Goal: Task Accomplishment & Management: Manage account settings

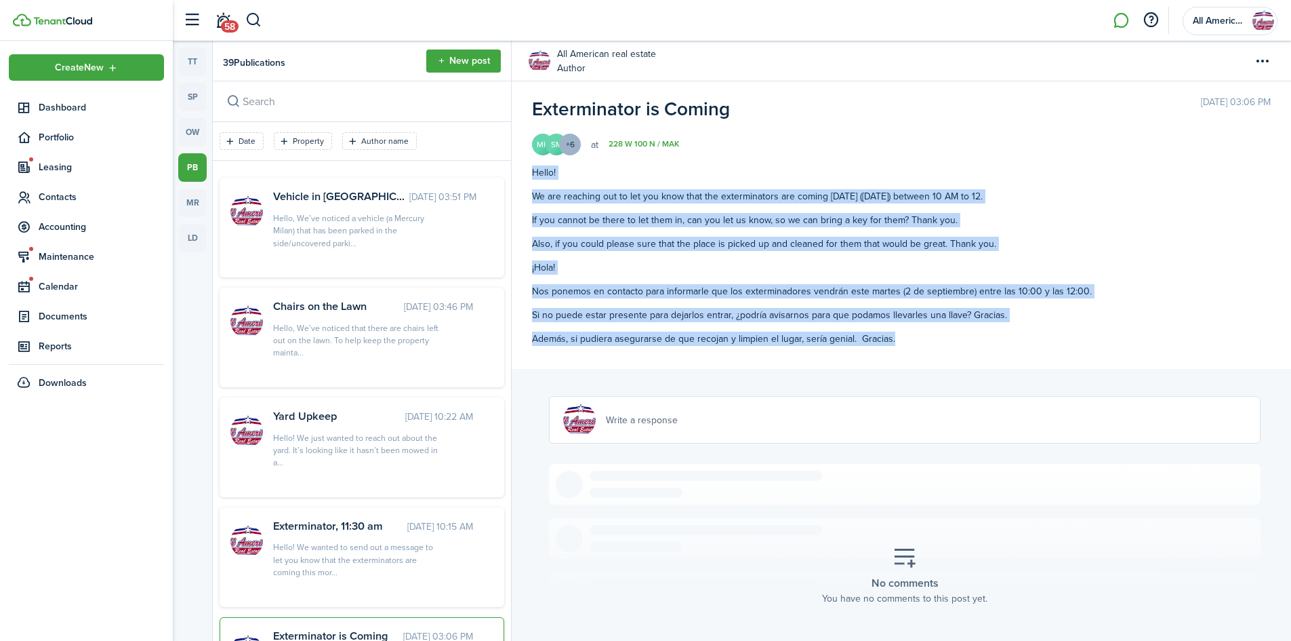
scroll to position [165, 0]
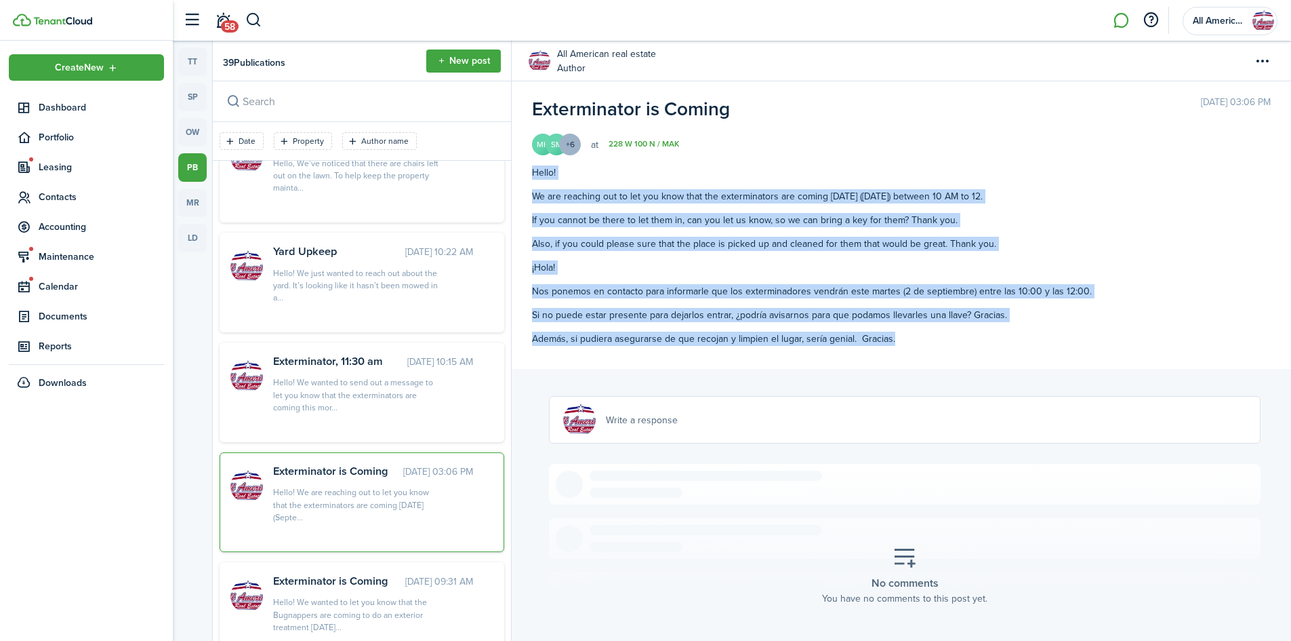
click at [62, 251] on span "Maintenance" at bounding box center [101, 256] width 125 height 14
click at [92, 315] on span "Requests Board" at bounding box center [101, 311] width 125 height 14
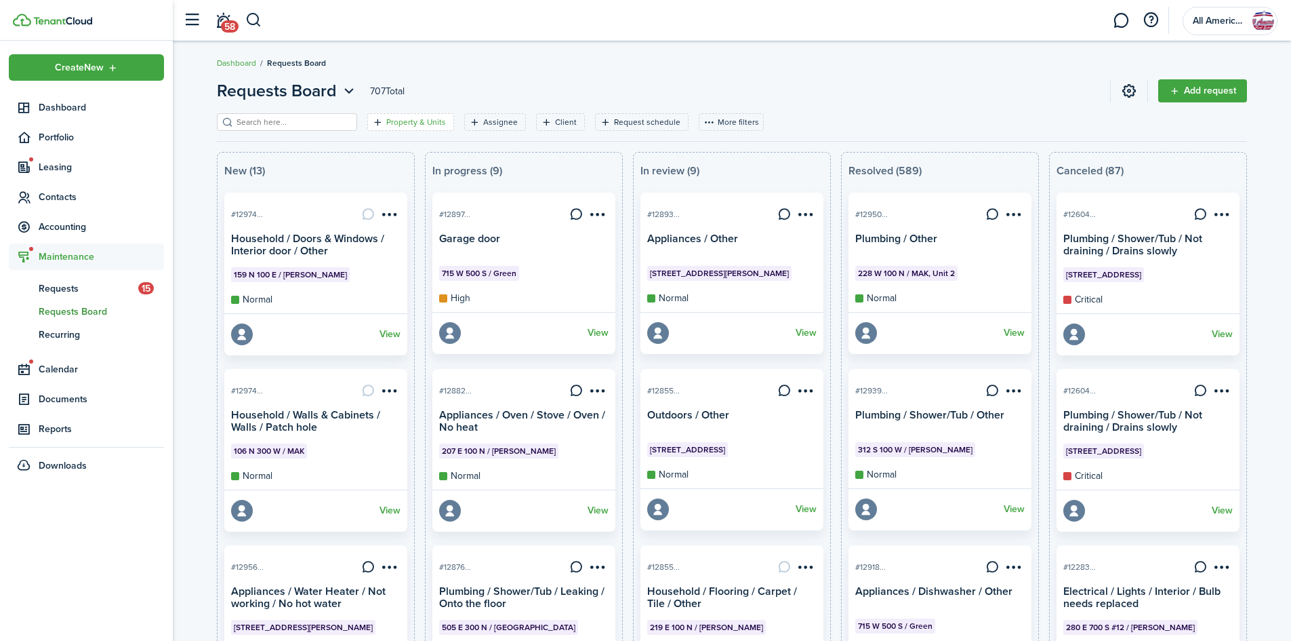
click at [388, 121] on filter-tag-label "Property & Units" at bounding box center [416, 122] width 60 height 12
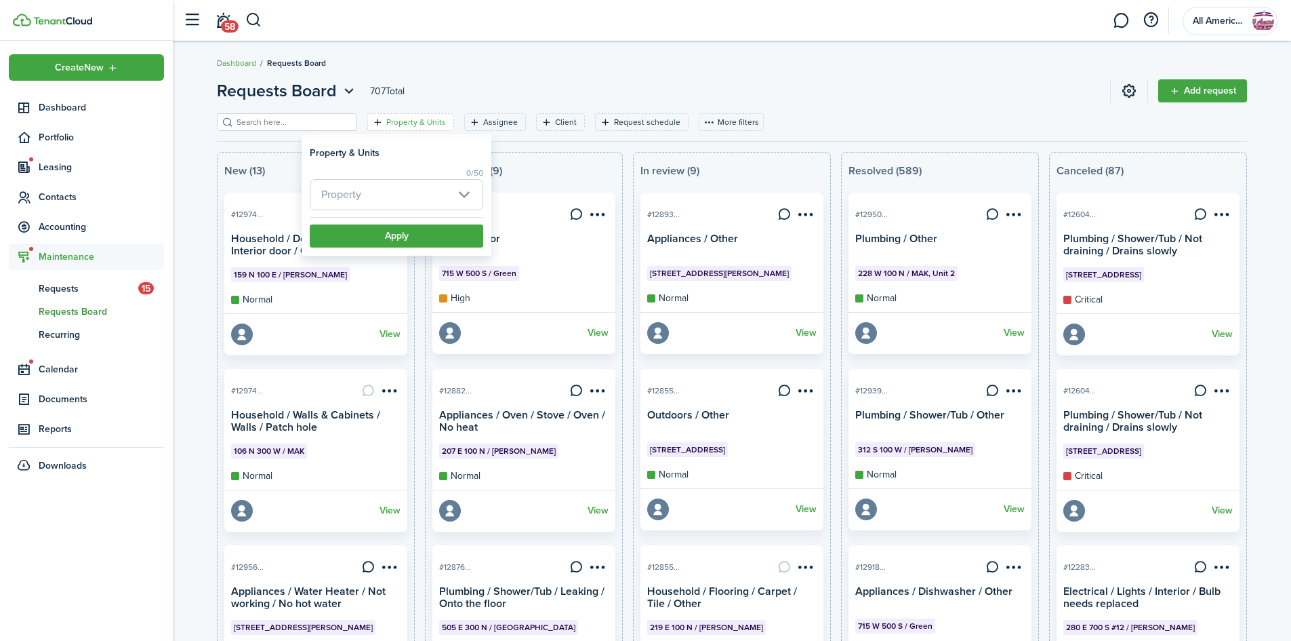
click at [386, 197] on span "Property" at bounding box center [396, 195] width 172 height 30
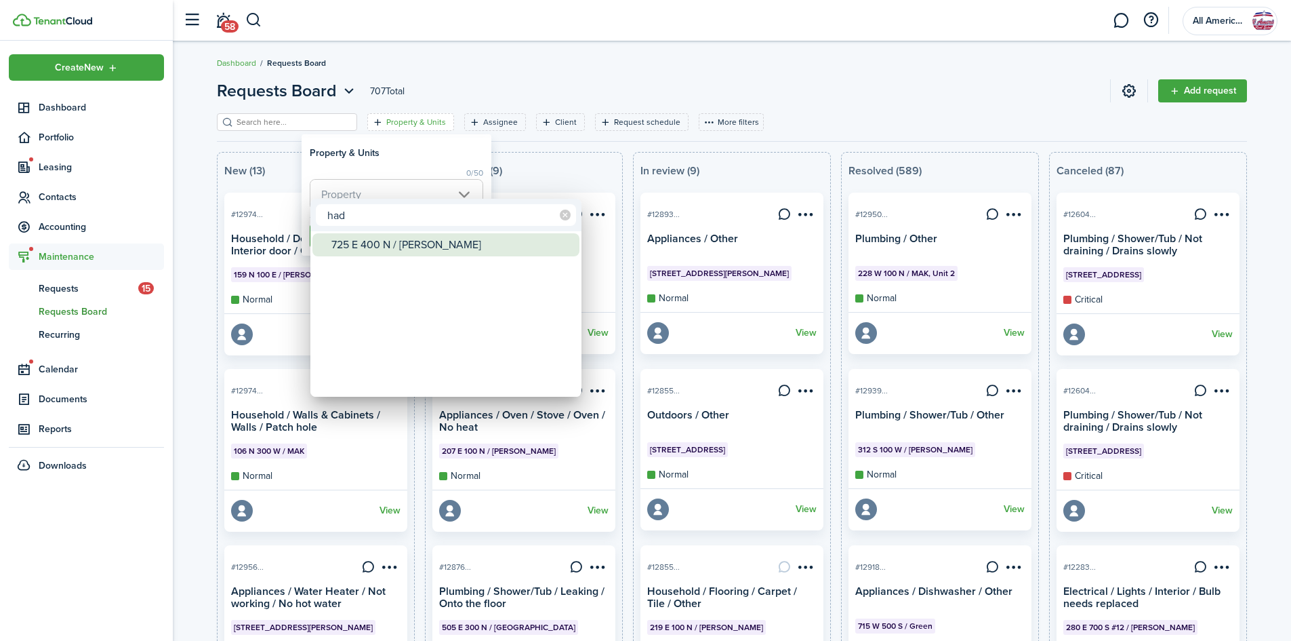
type input "had"
click at [405, 241] on div "725 E 400 N / [PERSON_NAME]" at bounding box center [451, 244] width 240 height 23
type input "725 E 400 N / [PERSON_NAME]"
click at [643, 54] on div at bounding box center [646, 320] width 1508 height 857
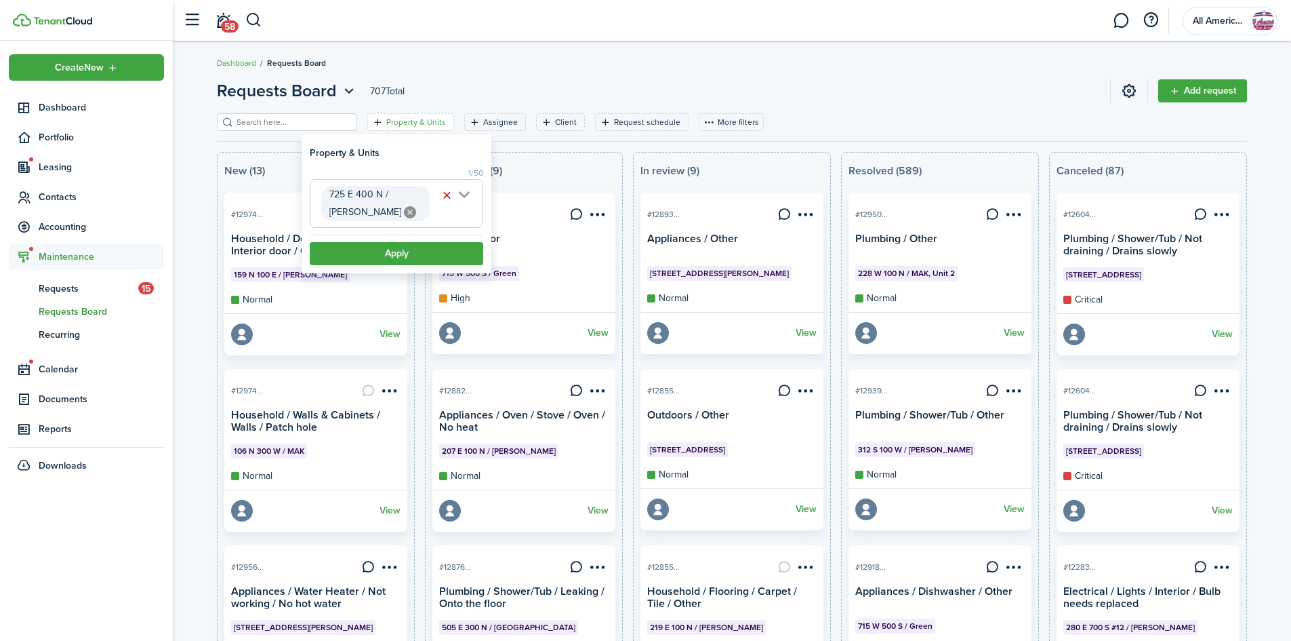
click at [391, 264] on button "Apply" at bounding box center [397, 253] width 174 height 23
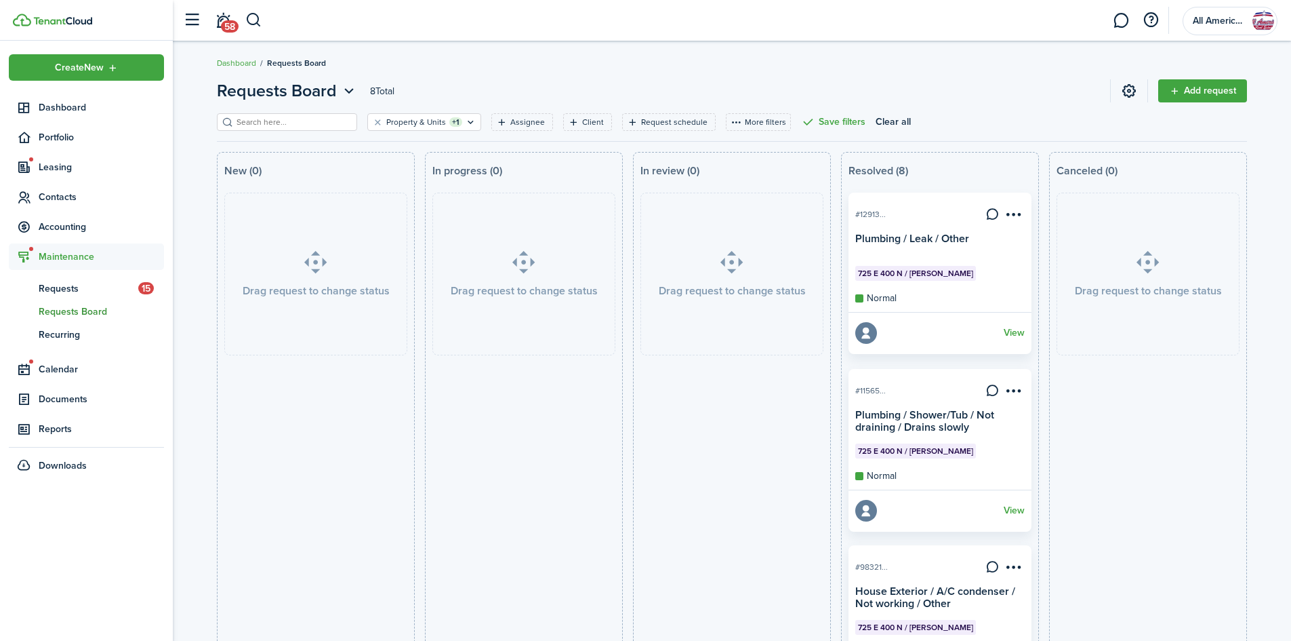
click at [923, 277] on span "725 E 400 N / [PERSON_NAME]" at bounding box center [915, 273] width 115 height 12
click at [1017, 336] on link "View" at bounding box center [1014, 333] width 21 height 22
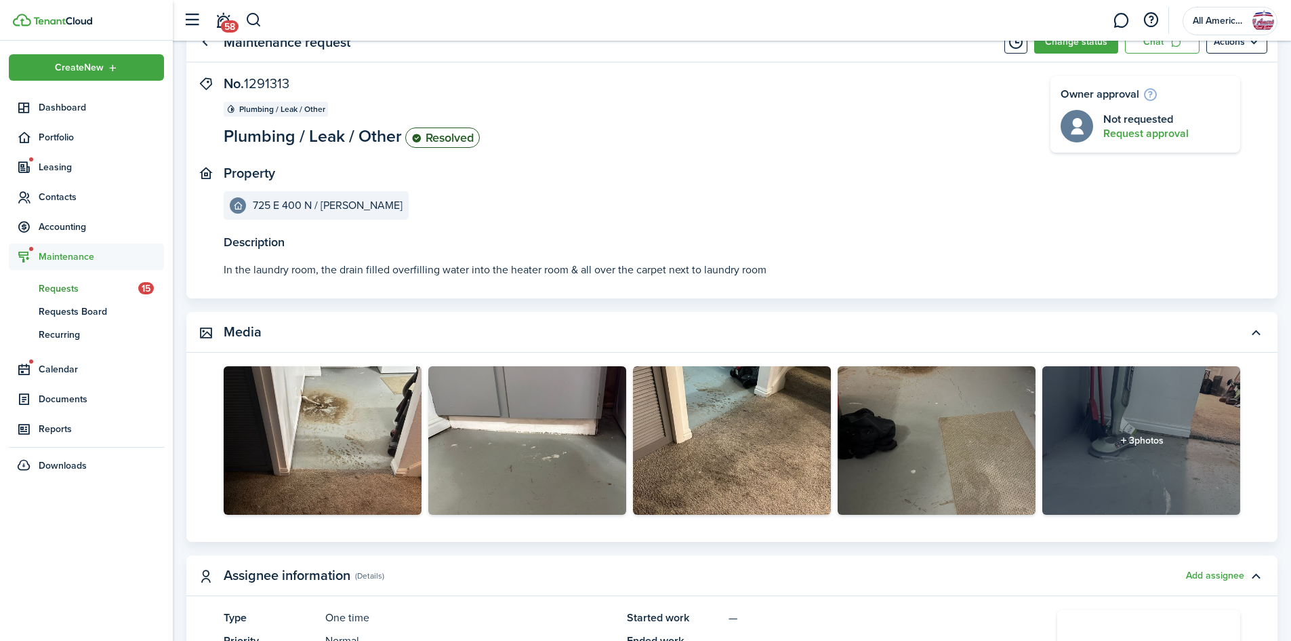
scroll to position [54, 0]
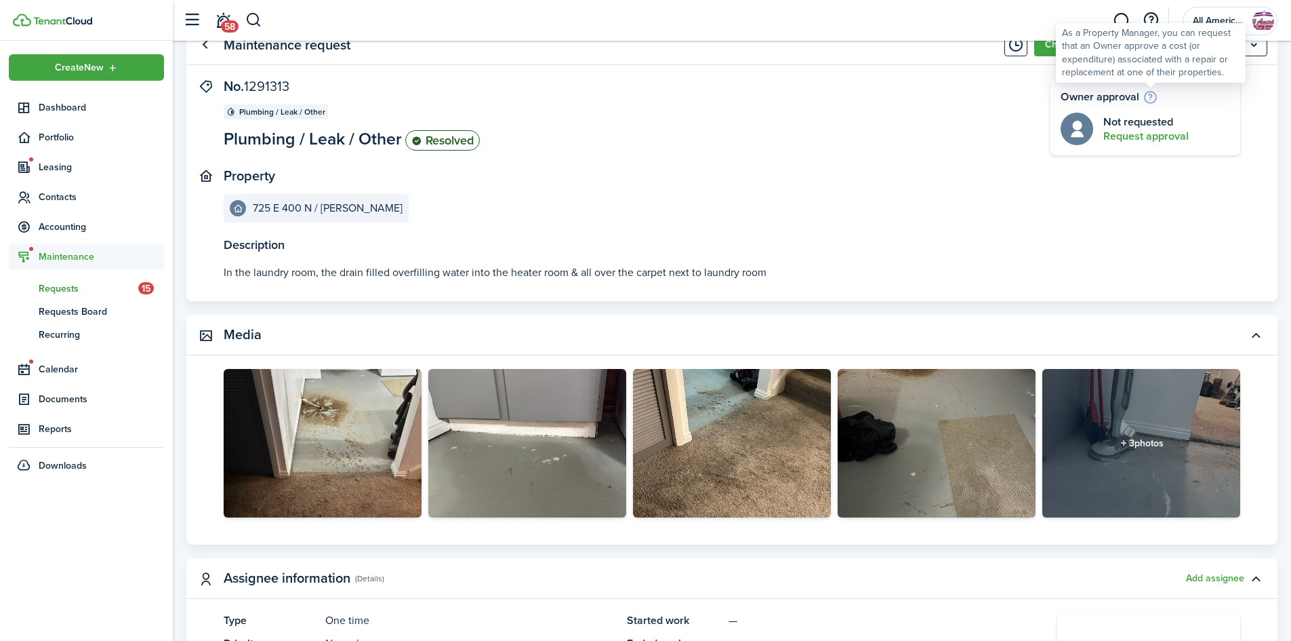
click at [1144, 100] on info-icon at bounding box center [1151, 96] width 16 height 15
click at [1174, 138] on button "Request approval" at bounding box center [1146, 136] width 85 height 12
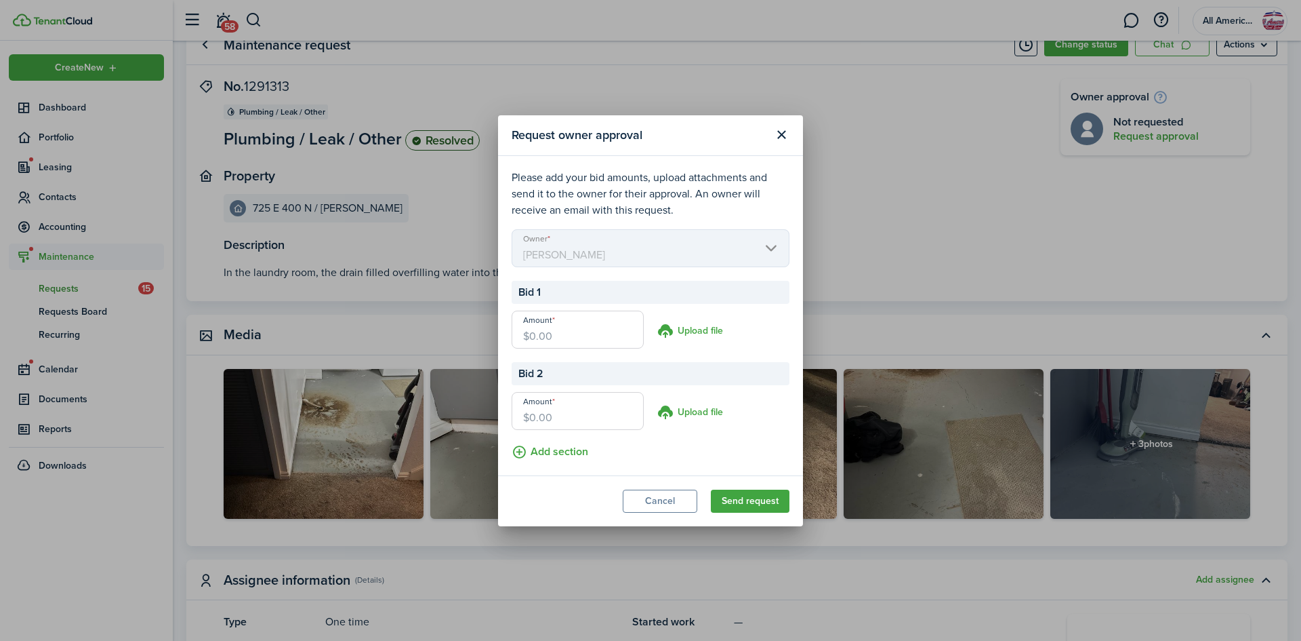
click at [571, 338] on input "Amount" at bounding box center [578, 329] width 132 height 38
click at [786, 140] on button "Close modal" at bounding box center [781, 134] width 23 height 23
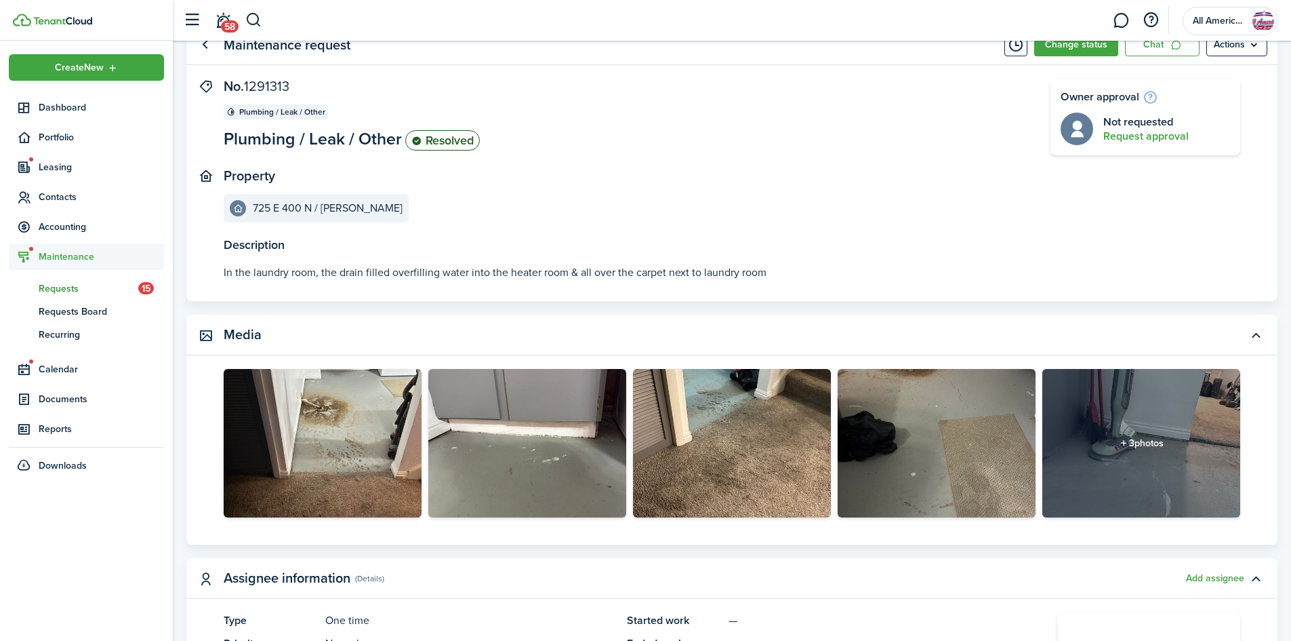
click at [763, 196] on panel-main-section "Property [STREET_ADDRESS][PERSON_NAME]" at bounding box center [617, 195] width 786 height 54
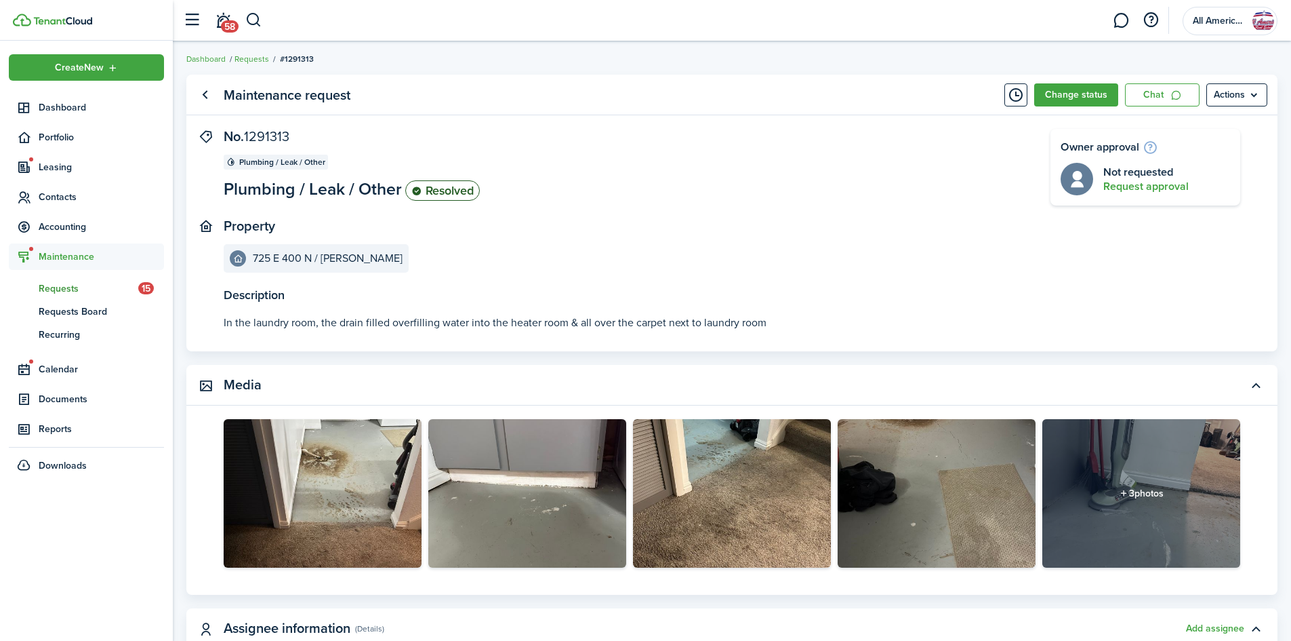
scroll to position [0, 0]
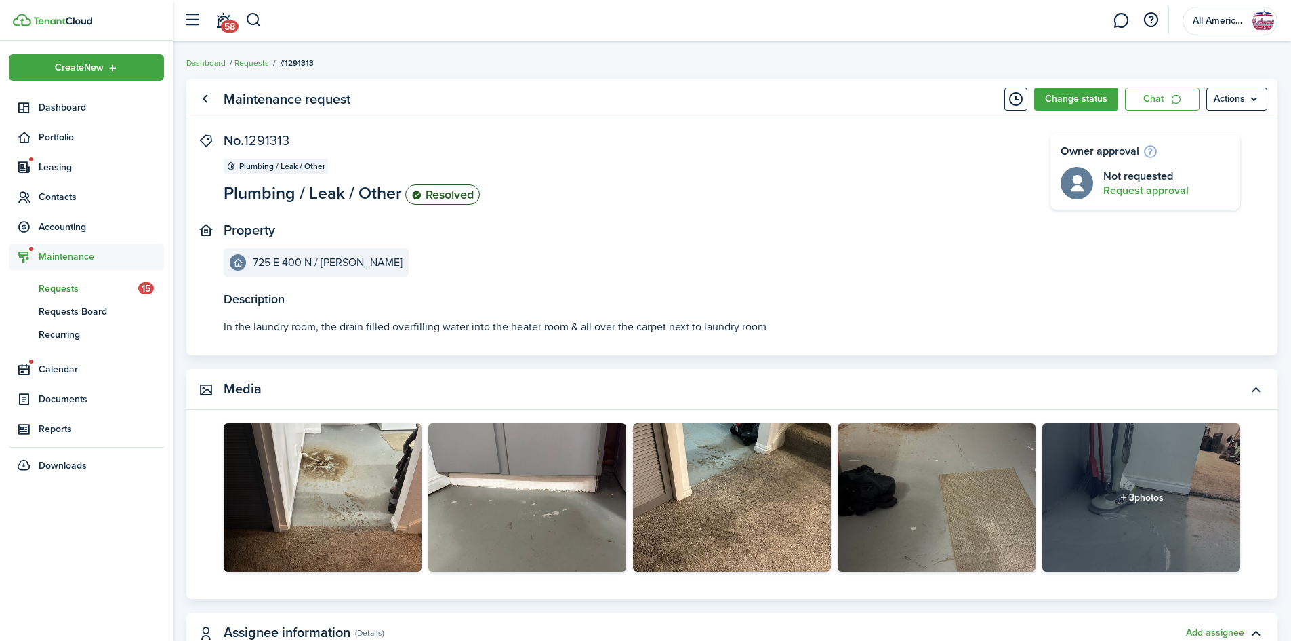
click at [1181, 197] on button "Request approval" at bounding box center [1146, 190] width 85 height 12
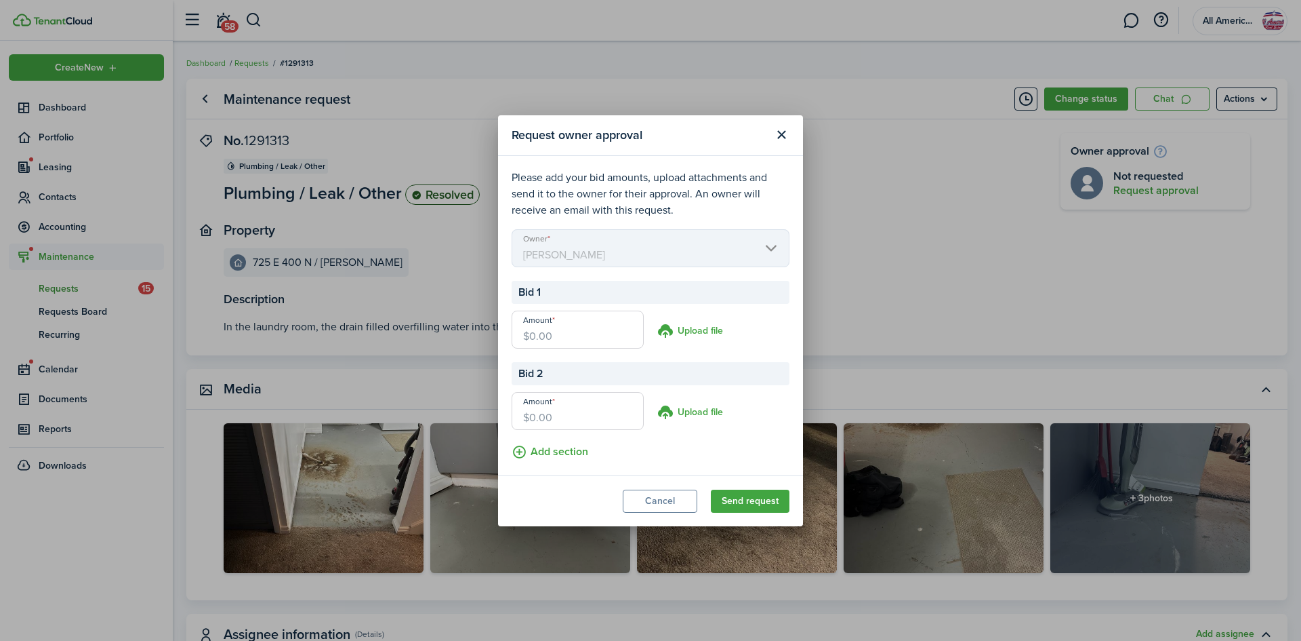
click at [617, 342] on input "Amount" at bounding box center [578, 329] width 132 height 38
click at [585, 422] on input "Amount" at bounding box center [578, 411] width 132 height 38
type input "$0.00"
click at [765, 270] on modal-body "Please add your bid amounts, upload attachments and send it to the owner for th…" at bounding box center [650, 315] width 305 height 319
type input "$500.00"
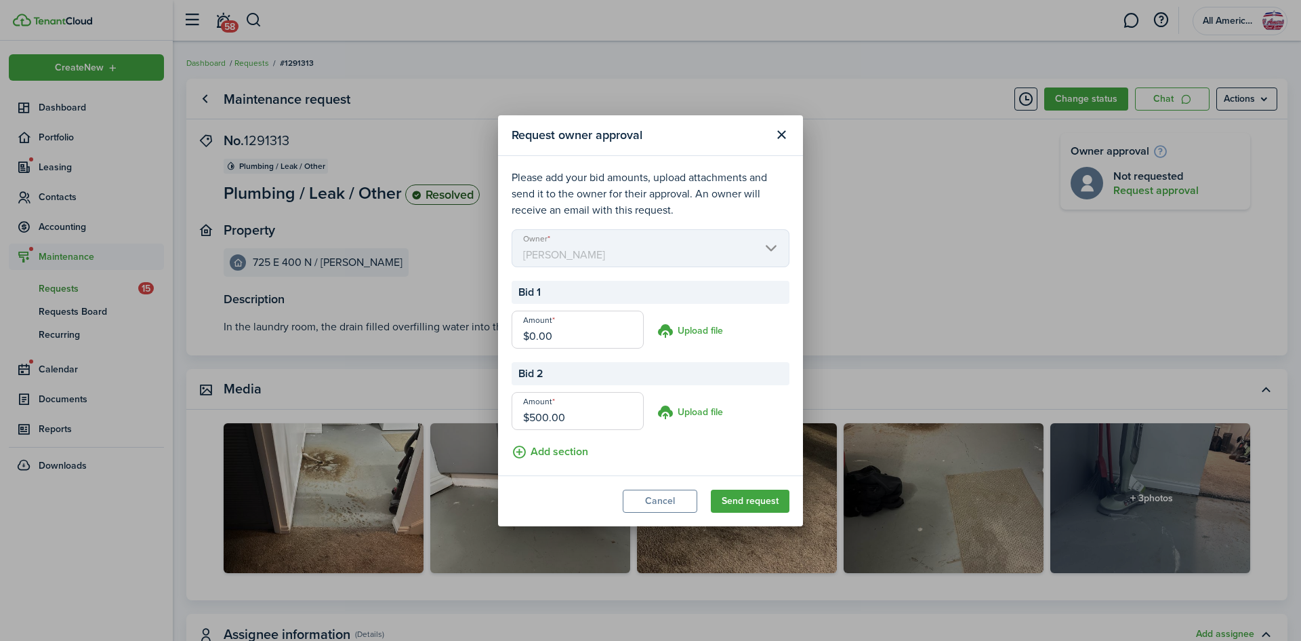
click at [763, 261] on mbsc-scroller "Owner [PERSON_NAME]" at bounding box center [651, 248] width 278 height 38
click at [761, 255] on mbsc-scroller "Owner [PERSON_NAME]" at bounding box center [651, 248] width 278 height 38
click at [765, 255] on mbsc-scroller "Owner [PERSON_NAME]" at bounding box center [651, 248] width 278 height 38
click at [771, 252] on mbsc-scroller "Owner [PERSON_NAME]" at bounding box center [651, 248] width 278 height 38
click at [763, 260] on mbsc-scroller "Owner [PERSON_NAME]" at bounding box center [651, 248] width 278 height 38
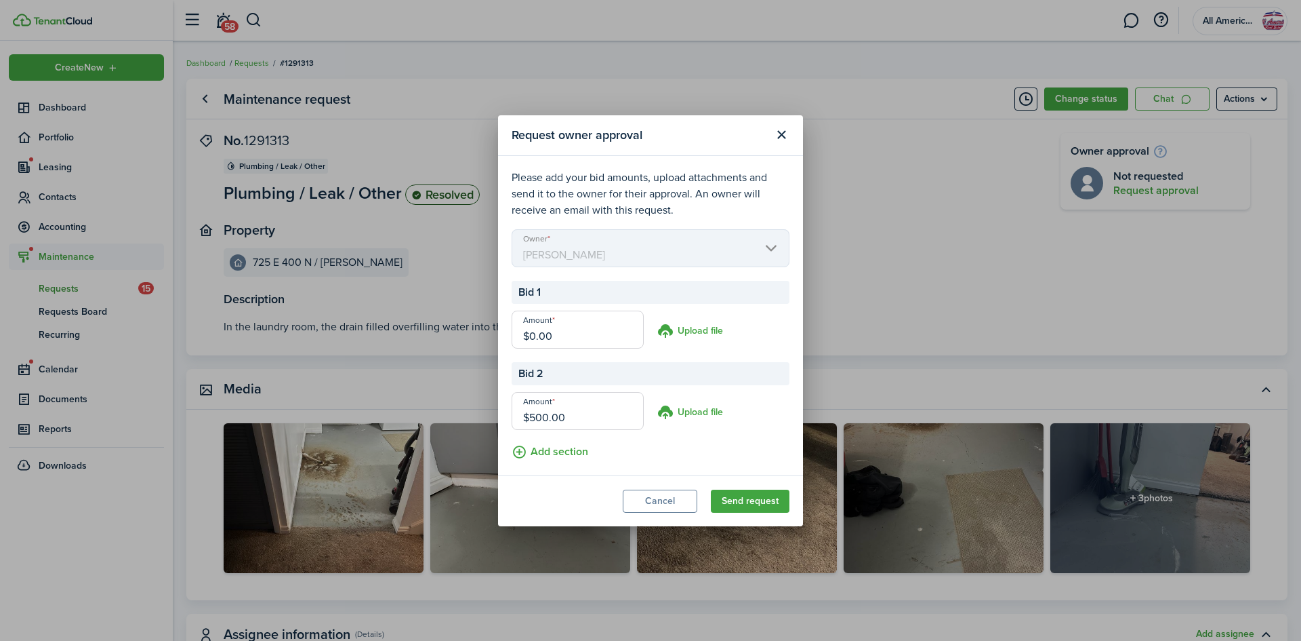
click at [786, 253] on mbsc-scroller "Owner [PERSON_NAME]" at bounding box center [651, 248] width 278 height 38
click at [774, 253] on mbsc-scroller "Owner [PERSON_NAME]" at bounding box center [651, 248] width 278 height 38
click at [744, 498] on button "Send request" at bounding box center [750, 500] width 79 height 23
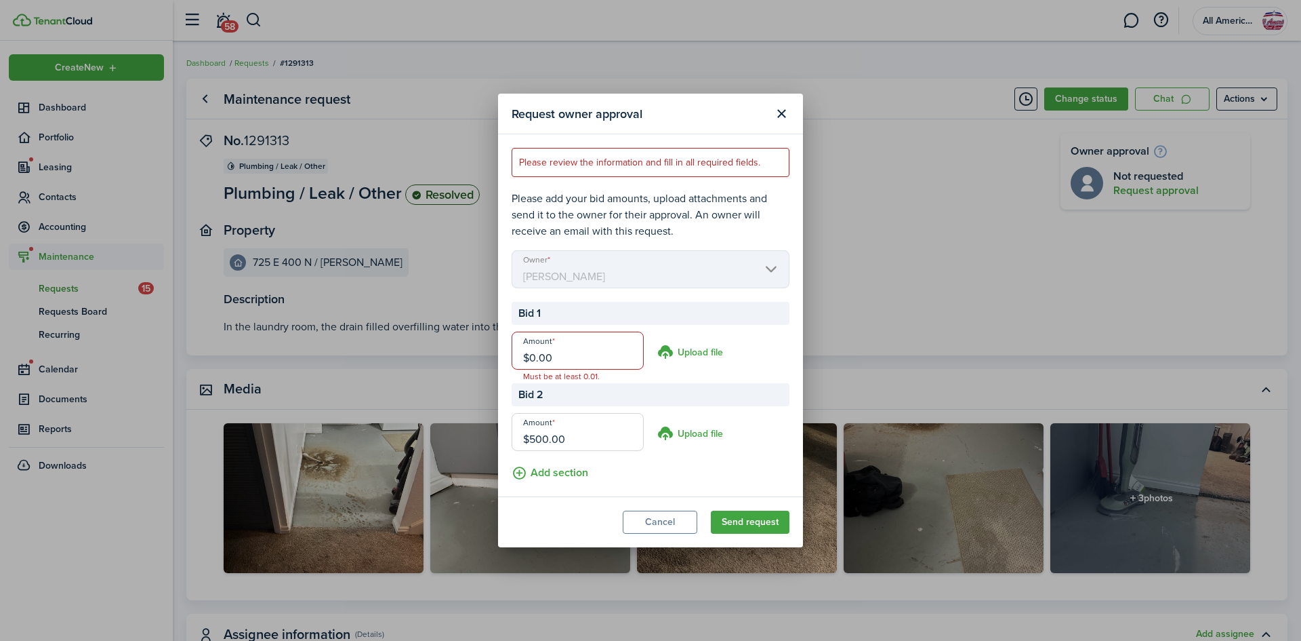
click at [596, 362] on input "$0.00" at bounding box center [578, 350] width 132 height 38
click at [749, 315] on div "Bid 1" at bounding box center [651, 313] width 278 height 23
type input "$1.00"
click at [754, 531] on button "Send request" at bounding box center [750, 521] width 79 height 23
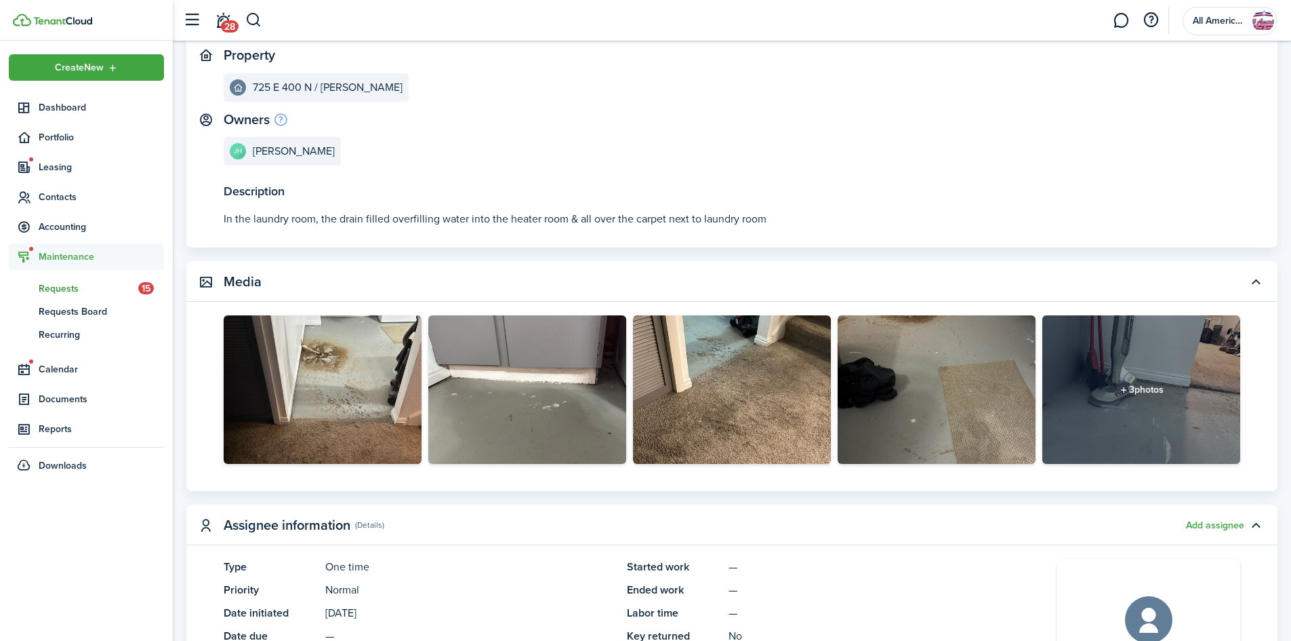
scroll to position [176, 0]
click at [1119, 384] on icon at bounding box center [1124, 388] width 10 height 9
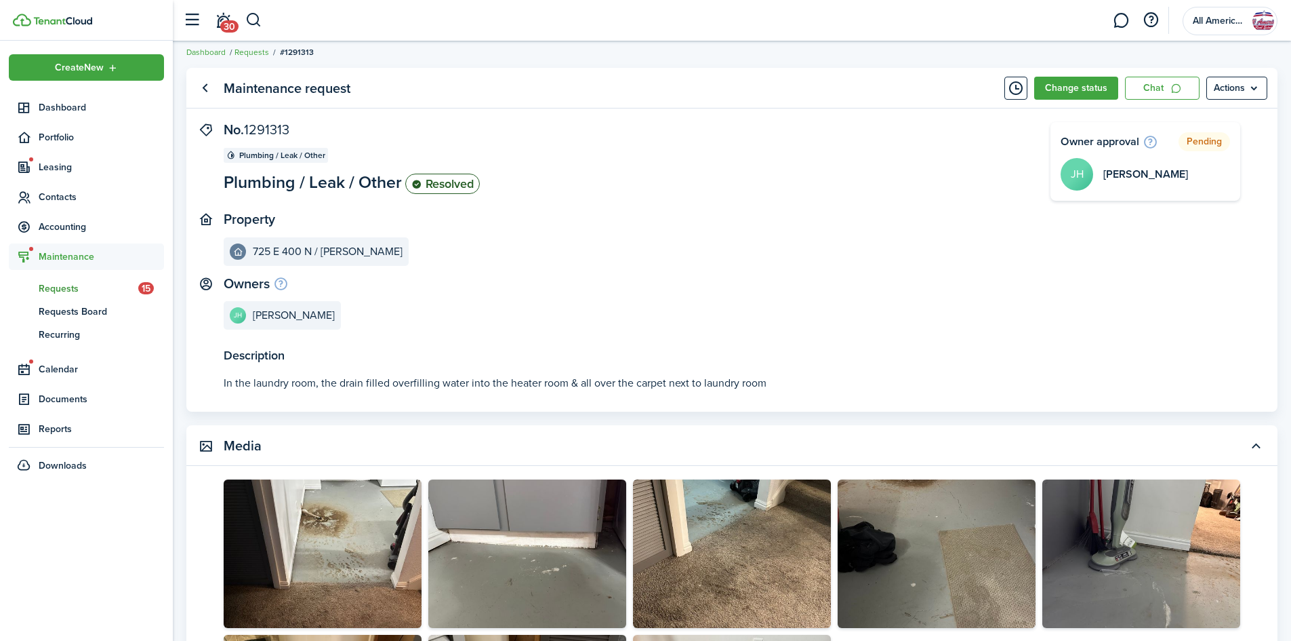
scroll to position [0, 0]
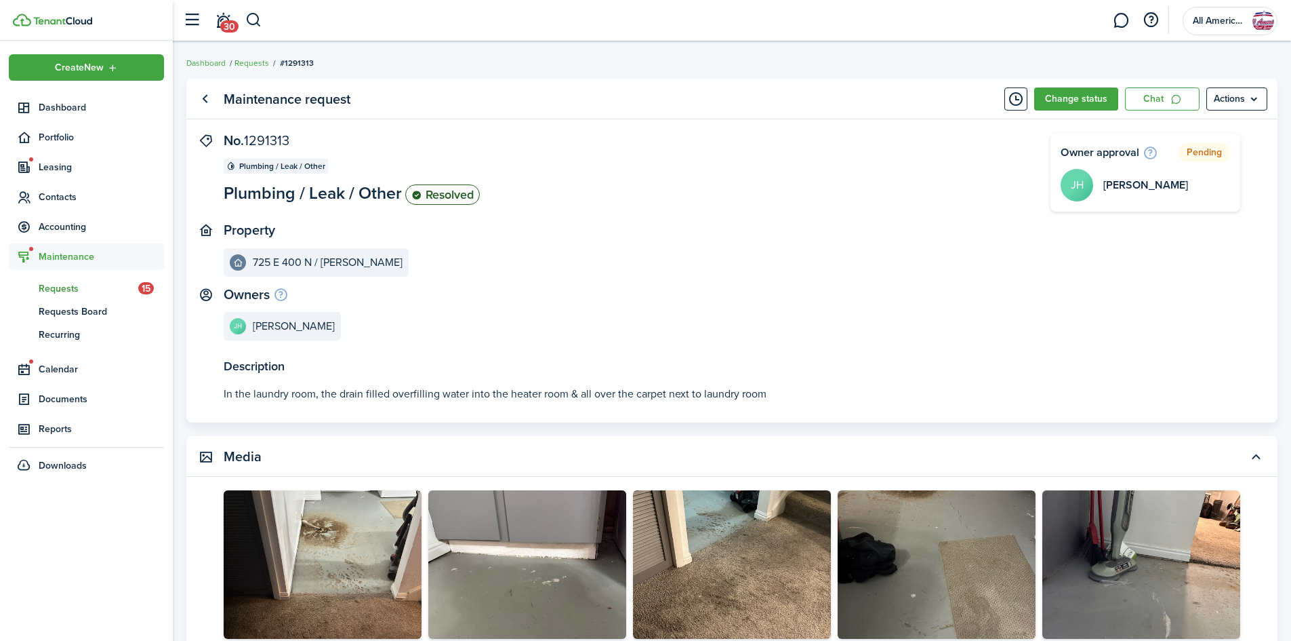
click at [607, 92] on panel-main-header "Maintenance request Change status Chat Actions" at bounding box center [731, 99] width 1091 height 41
click at [1151, 182] on h2 "[PERSON_NAME]" at bounding box center [1146, 185] width 85 height 12
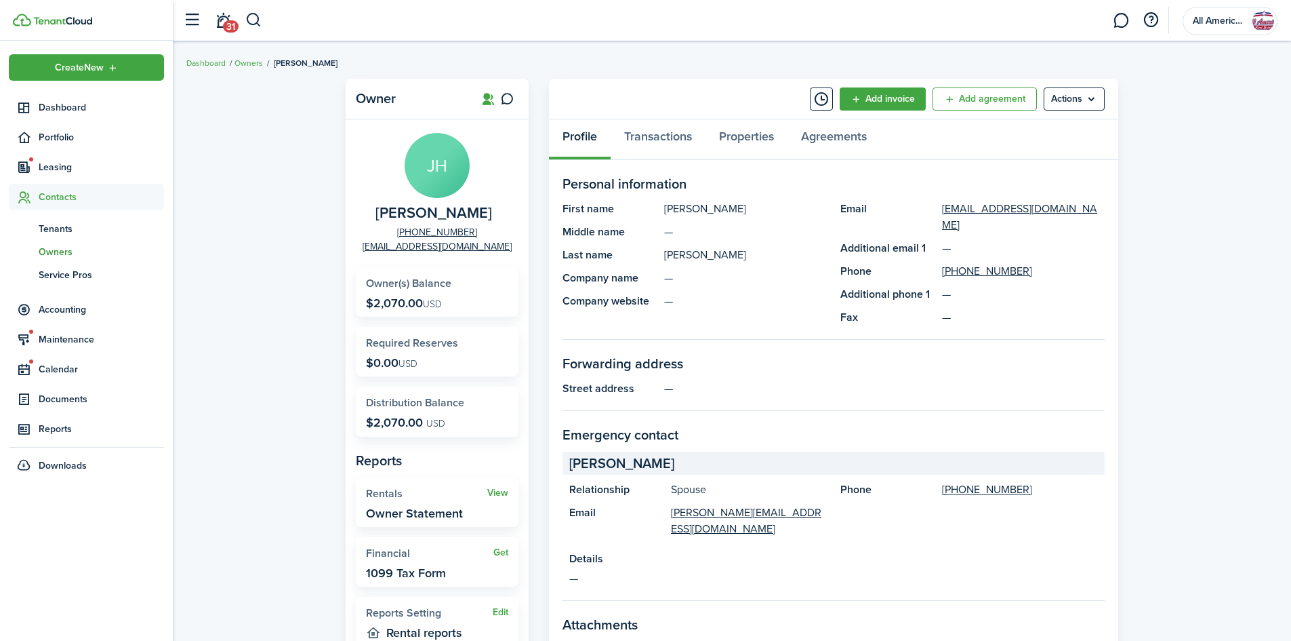
click at [1074, 96] on menu-btn "Actions" at bounding box center [1074, 98] width 61 height 23
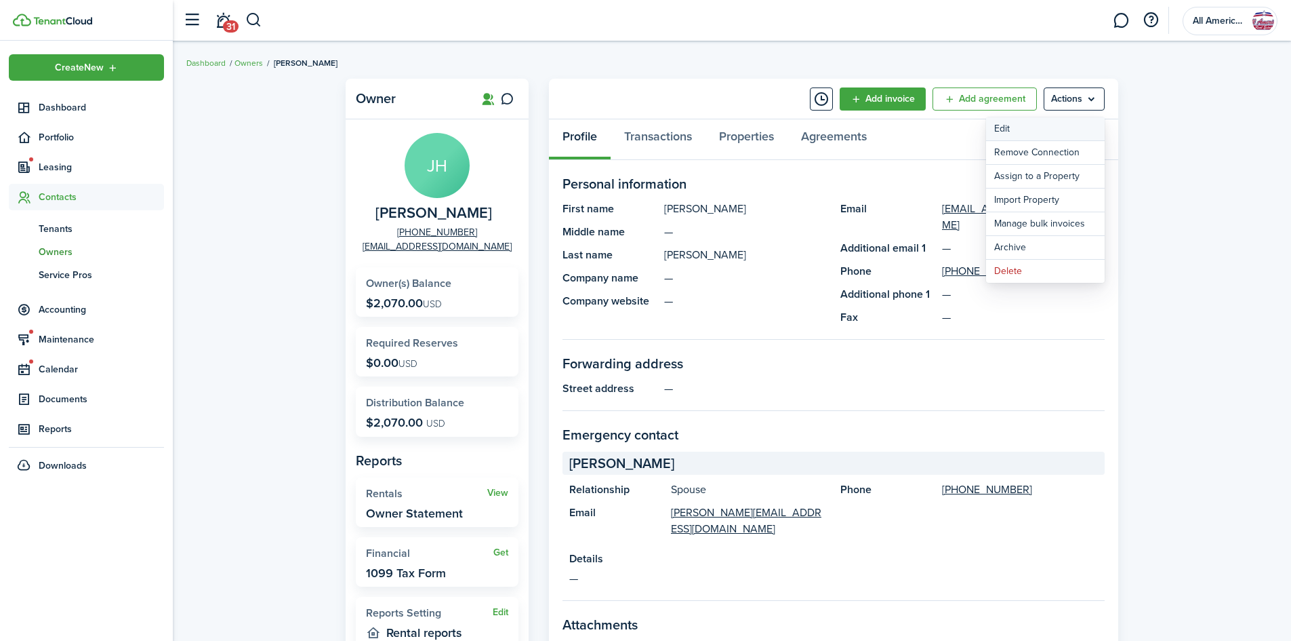
click at [1036, 131] on link "Edit" at bounding box center [1045, 128] width 119 height 23
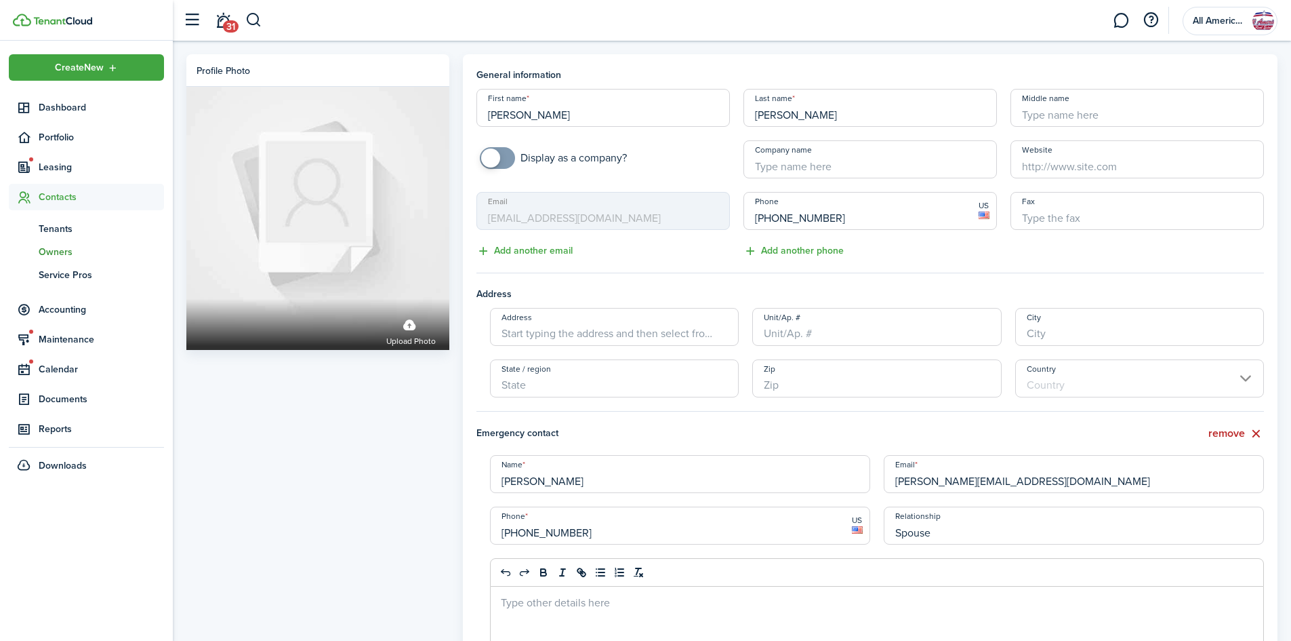
drag, startPoint x: 885, startPoint y: 223, endPoint x: 754, endPoint y: 213, distance: 131.2
click at [754, 213] on input "[PHONE_NUMBER]" at bounding box center [871, 211] width 254 height 38
paste input "61 5935"
type input "+6"
paste input "[PHONE_NUMBER]"
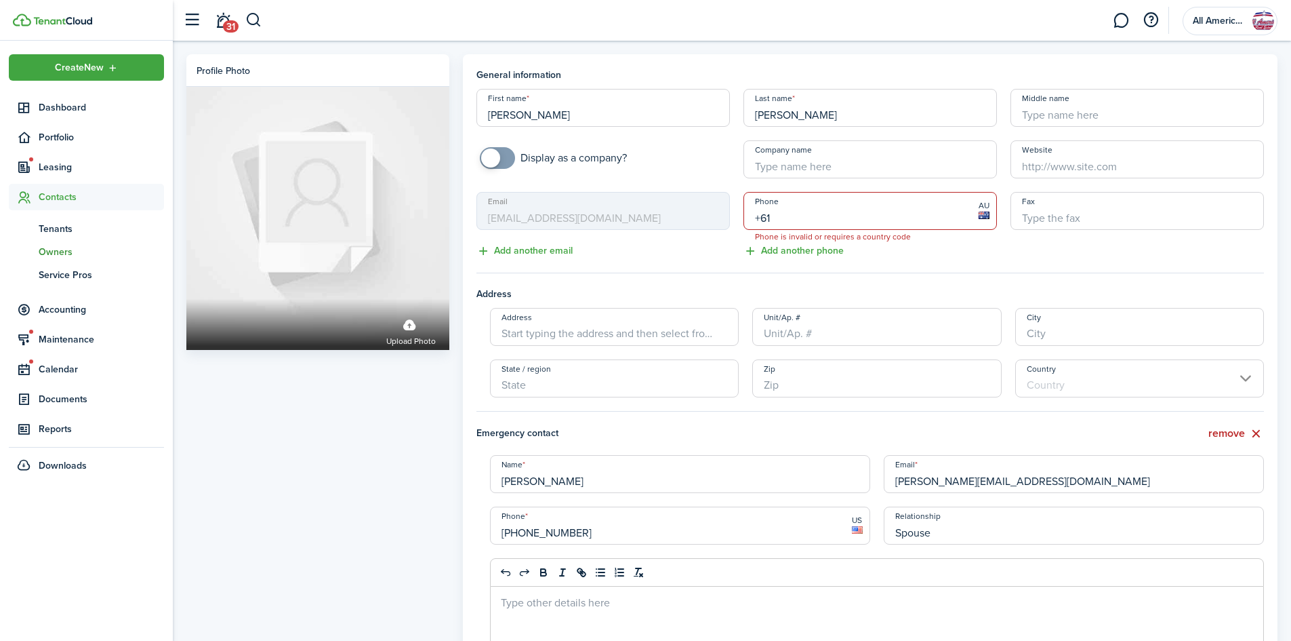
type input "+6"
paste input "[PHONE_NUMBER]"
type input "[PHONE_NUMBER]"
click at [910, 270] on owner-form "General information First name [PERSON_NAME] Last name [PERSON_NAME] Middle nam…" at bounding box center [871, 460] width 788 height 784
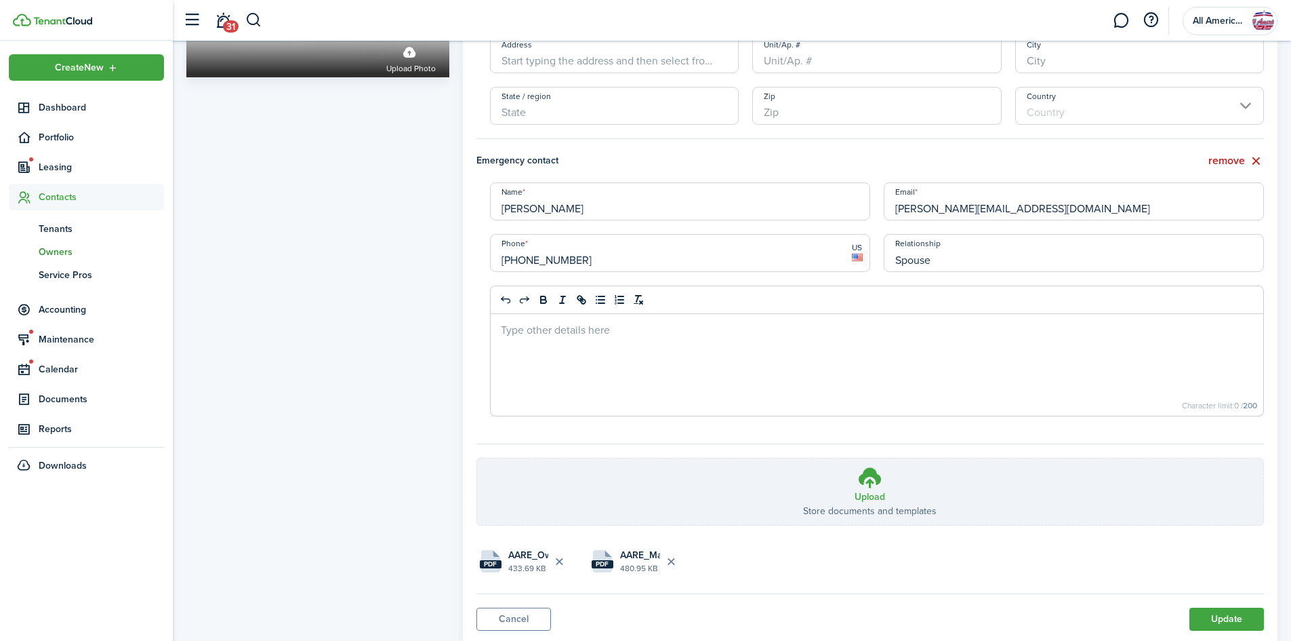
scroll to position [313, 0]
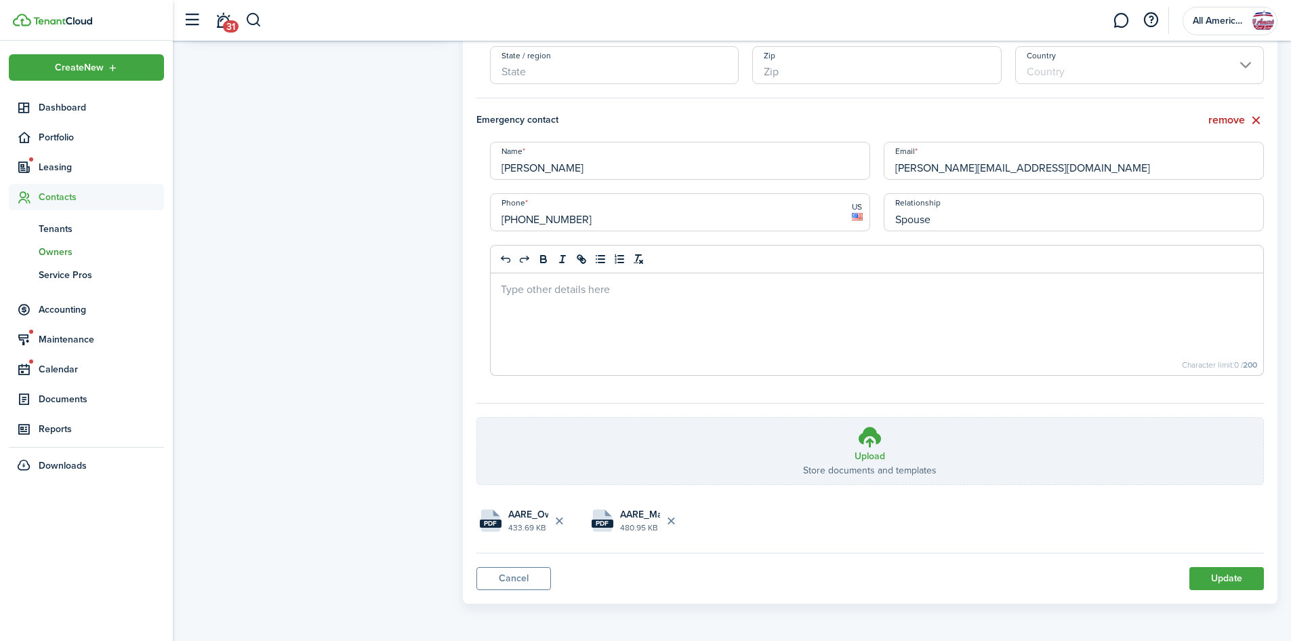
click at [1199, 578] on button "Update" at bounding box center [1227, 578] width 75 height 23
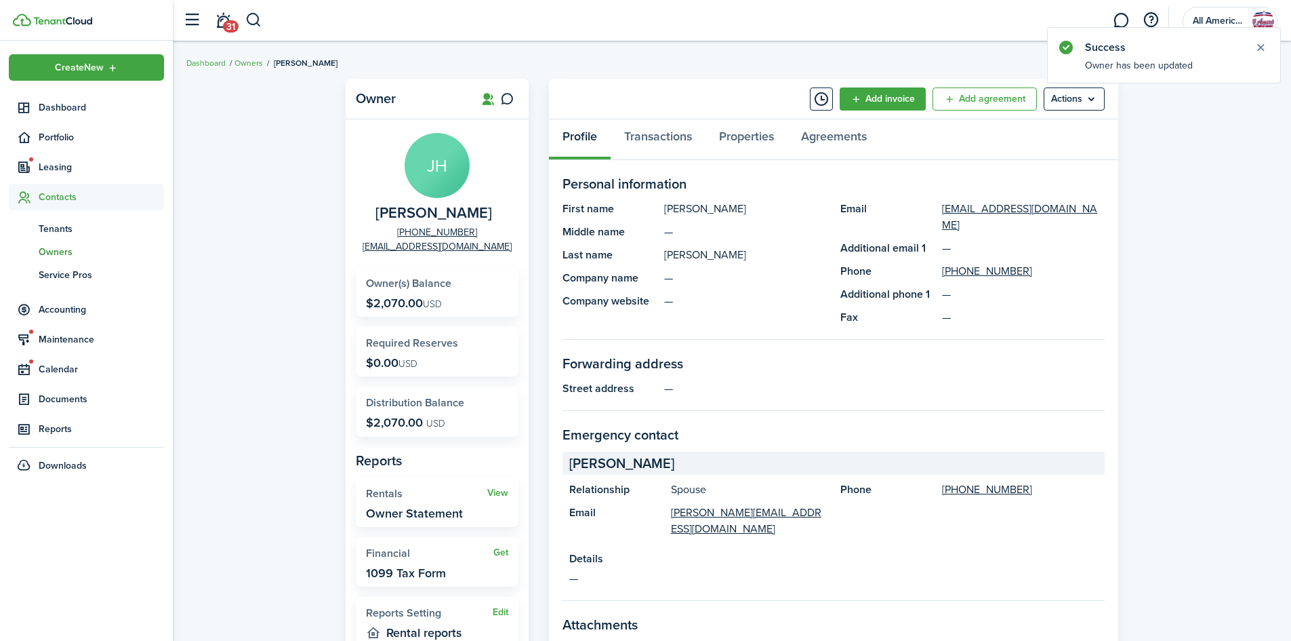
click at [228, 20] on span "31" at bounding box center [231, 26] width 16 height 12
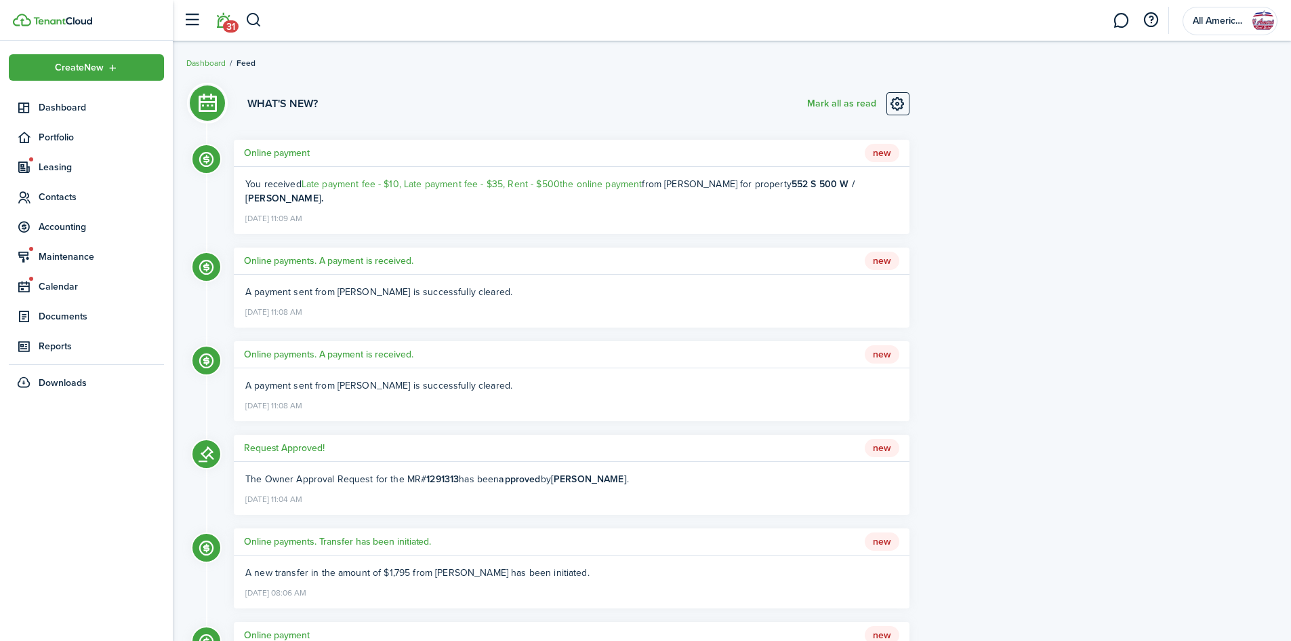
click at [851, 98] on button "Mark all as read" at bounding box center [841, 103] width 69 height 23
click at [62, 245] on span "Maintenance" at bounding box center [86, 256] width 155 height 26
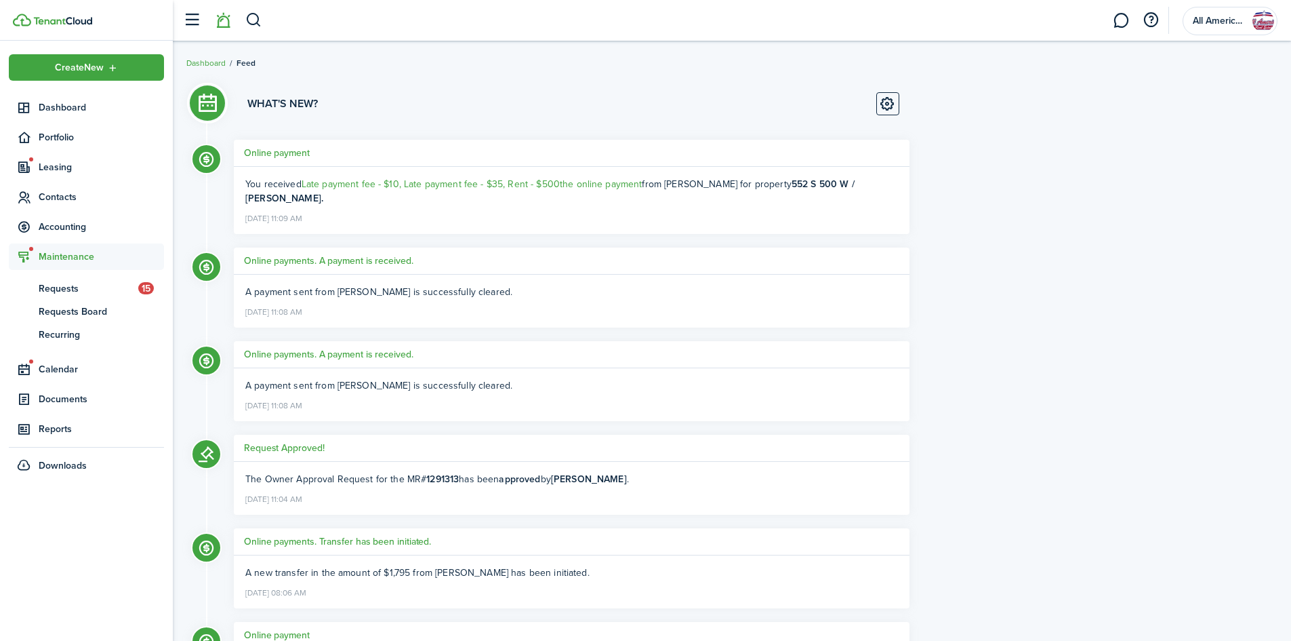
click at [83, 306] on span "Requests Board" at bounding box center [101, 311] width 125 height 14
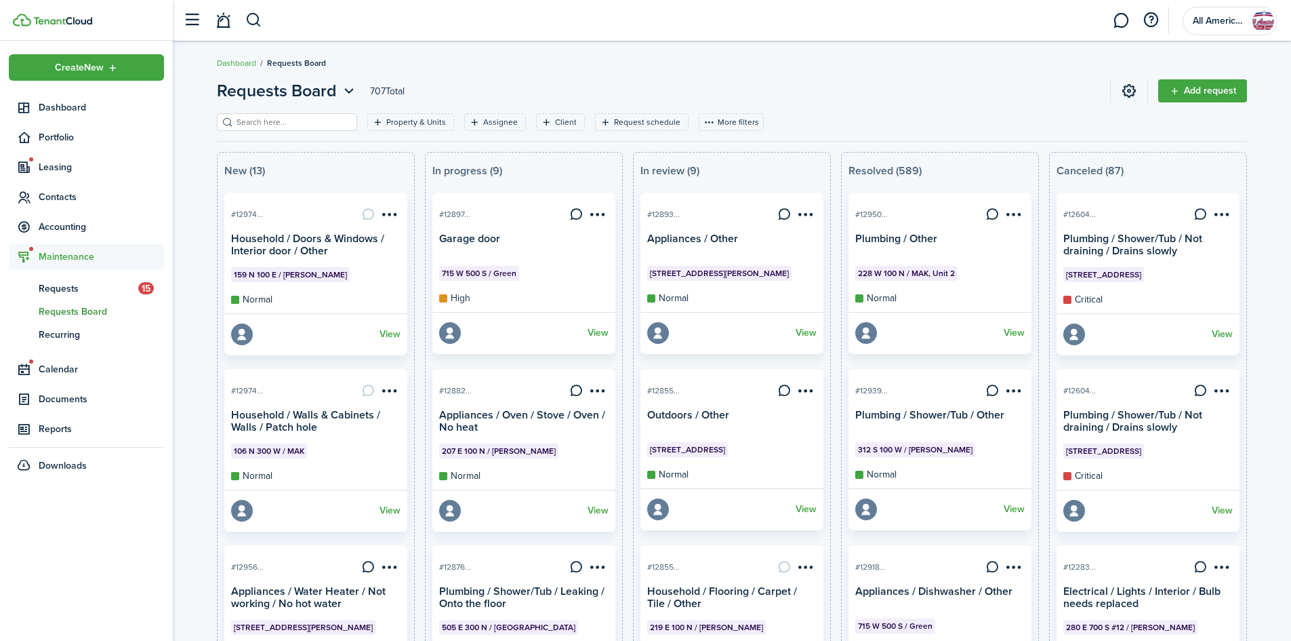
click at [80, 283] on span "Requests" at bounding box center [89, 288] width 100 height 14
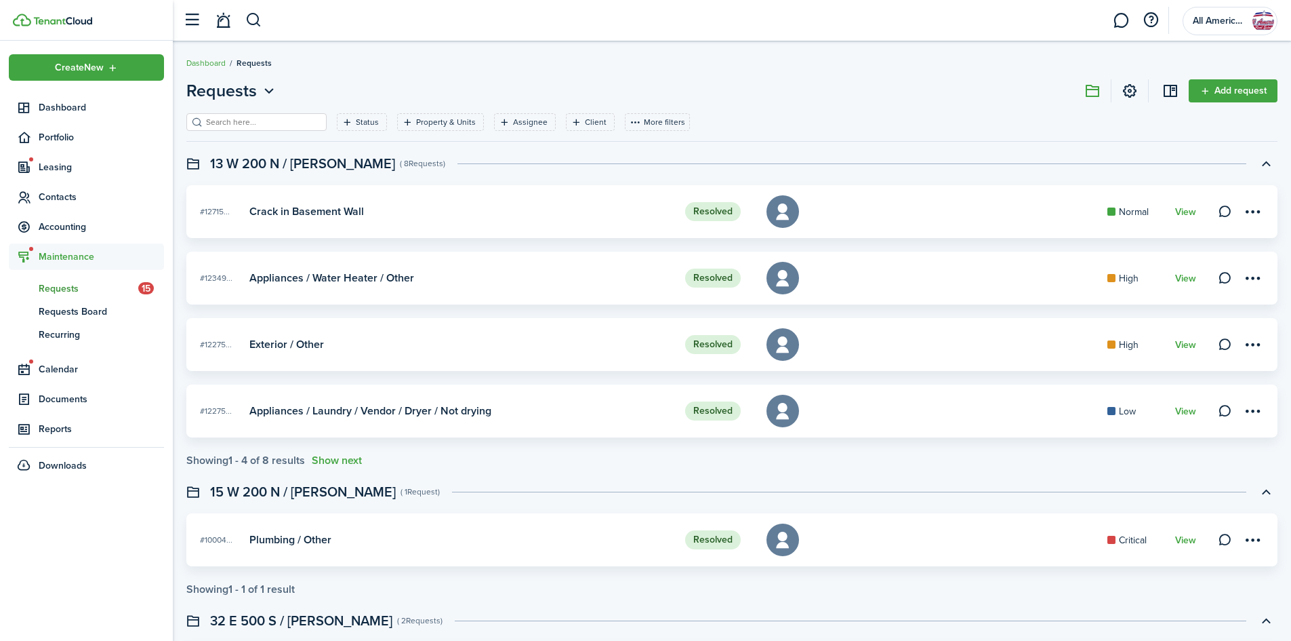
click at [89, 306] on span "Requests Board" at bounding box center [101, 311] width 125 height 14
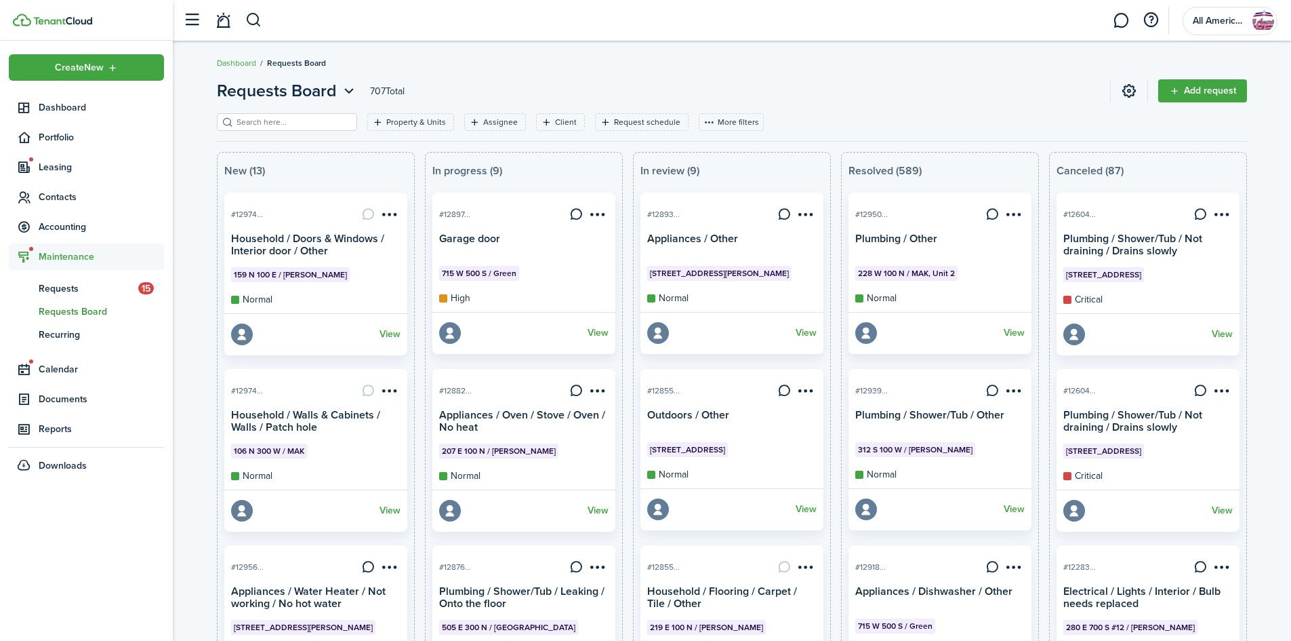
click at [67, 167] on span "Leasing" at bounding box center [101, 167] width 125 height 14
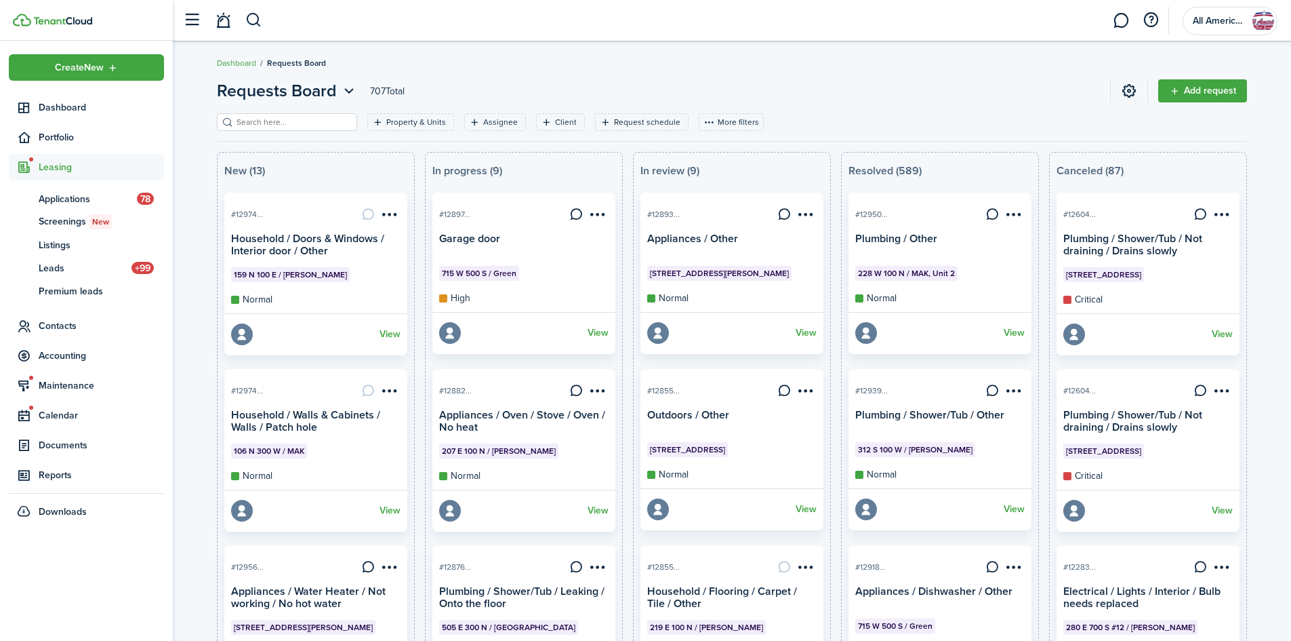
click at [466, 79] on header-page "Requests Board 707 Total Add request" at bounding box center [732, 96] width 1030 height 35
